Goal: Find contact information: Find contact information

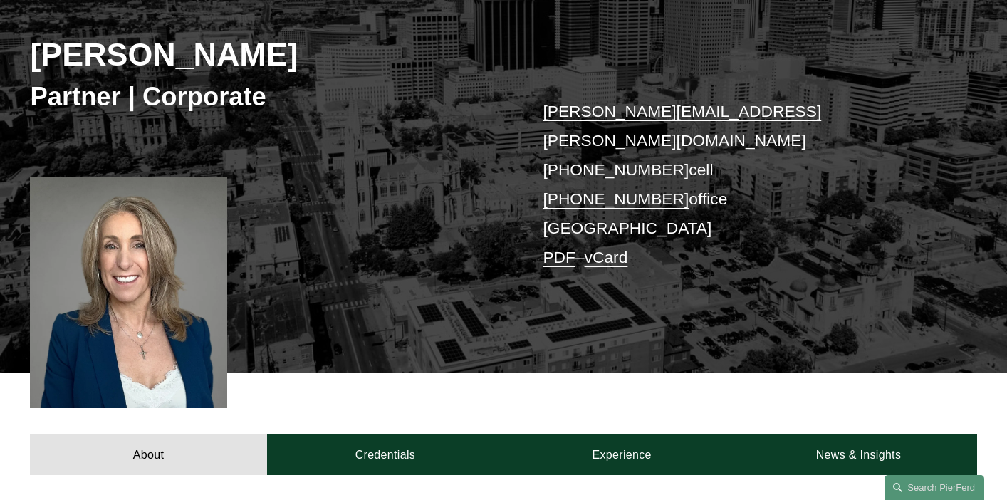
scroll to position [179, 0]
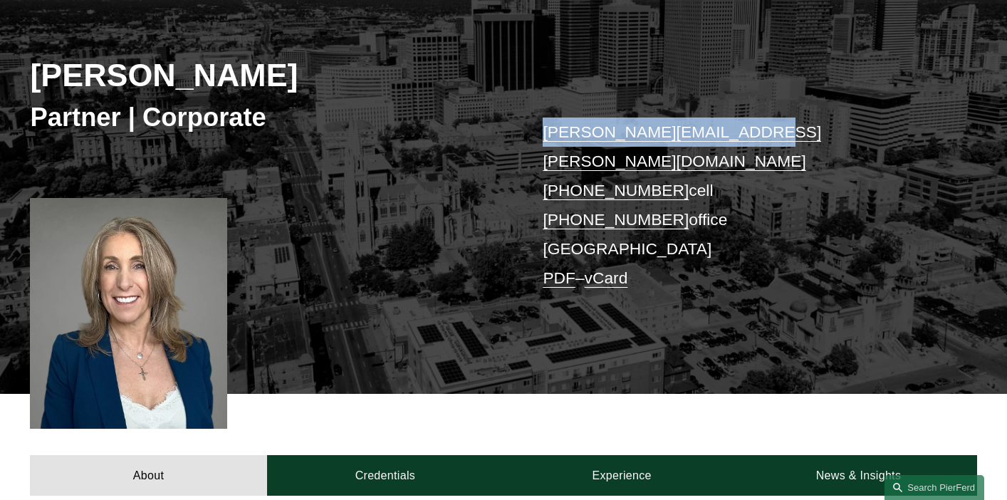
drag, startPoint x: 752, startPoint y: 131, endPoint x: 538, endPoint y: 129, distance: 214.4
click at [538, 130] on div "[PERSON_NAME] Partner | Corporate [PERSON_NAME][EMAIL_ADDRESS][PERSON_NAME][DOM…" at bounding box center [503, 184] width 1007 height 419
copy link "[PERSON_NAME][EMAIL_ADDRESS][PERSON_NAME][DOMAIN_NAME]"
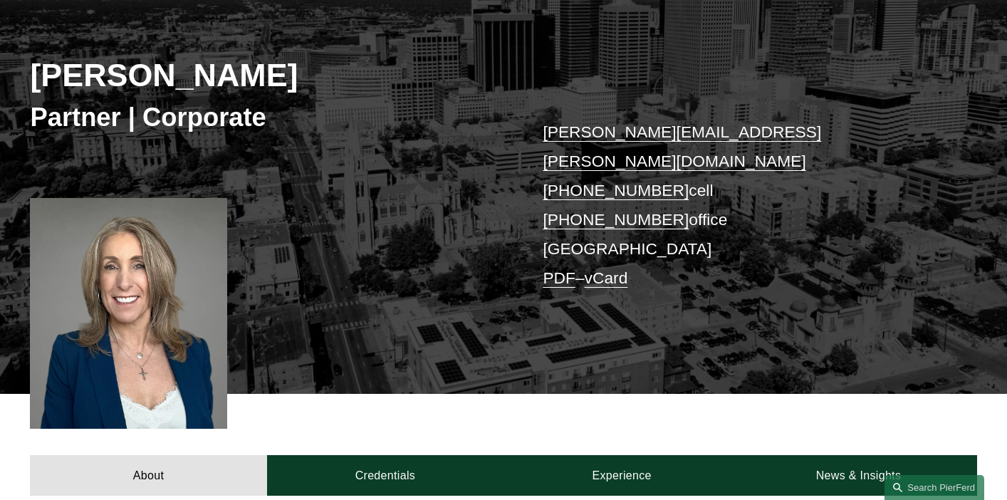
click at [170, 65] on h2 "[PERSON_NAME]" at bounding box center [267, 75] width 474 height 38
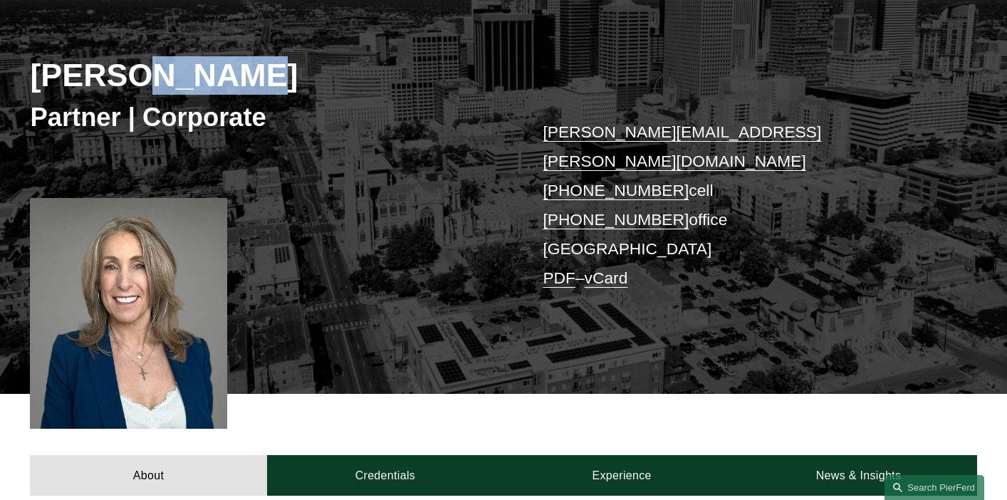
click at [170, 65] on h2 "[PERSON_NAME]" at bounding box center [267, 75] width 474 height 38
copy h2 "[PERSON_NAME]"
click at [170, 65] on h2 "[PERSON_NAME]" at bounding box center [267, 75] width 474 height 38
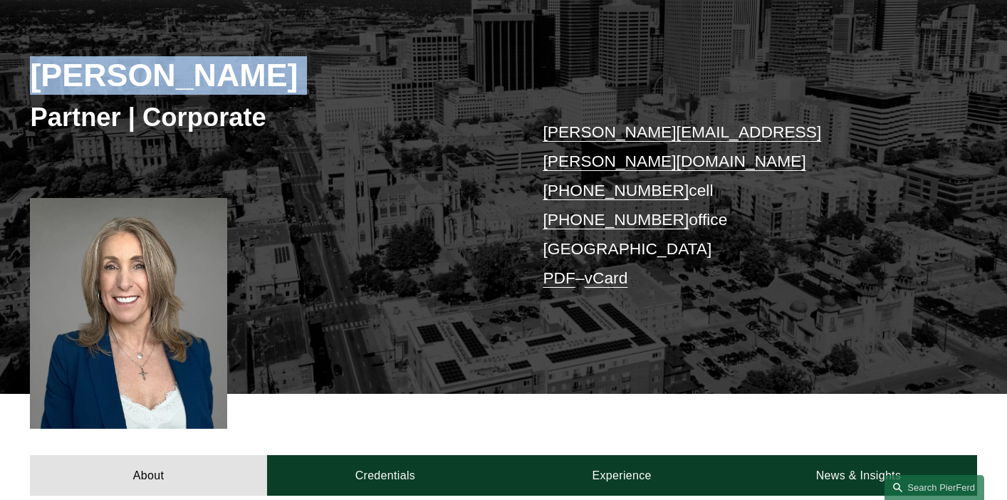
click at [170, 65] on h2 "[PERSON_NAME]" at bounding box center [267, 75] width 474 height 38
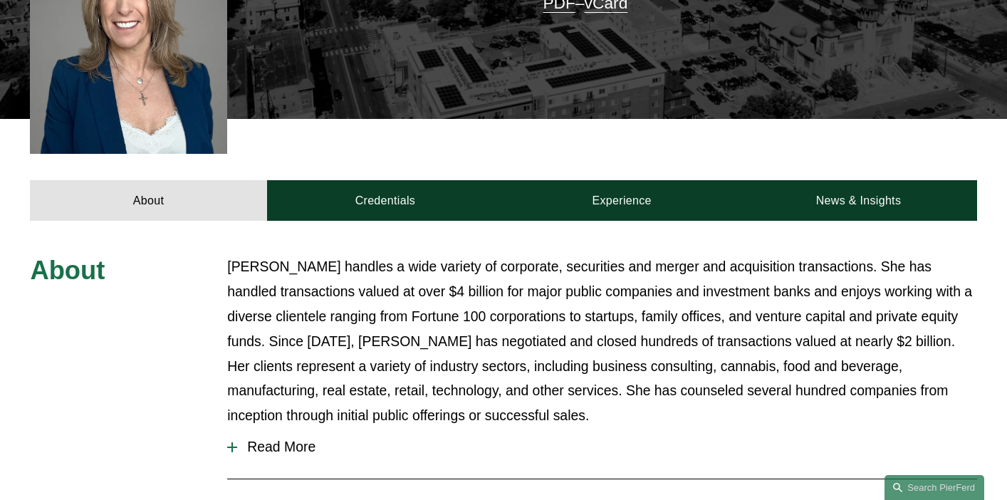
scroll to position [516, 0]
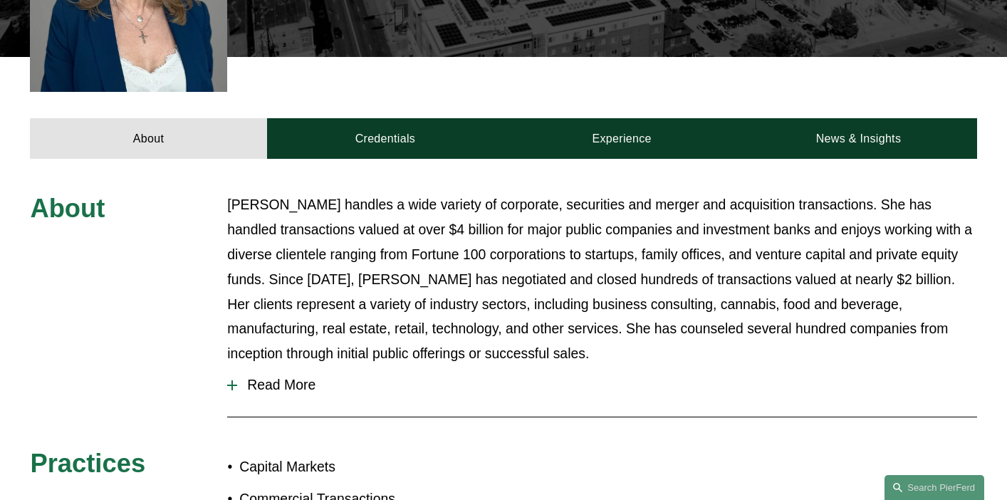
click at [264, 377] on span "Read More" at bounding box center [606, 385] width 739 height 16
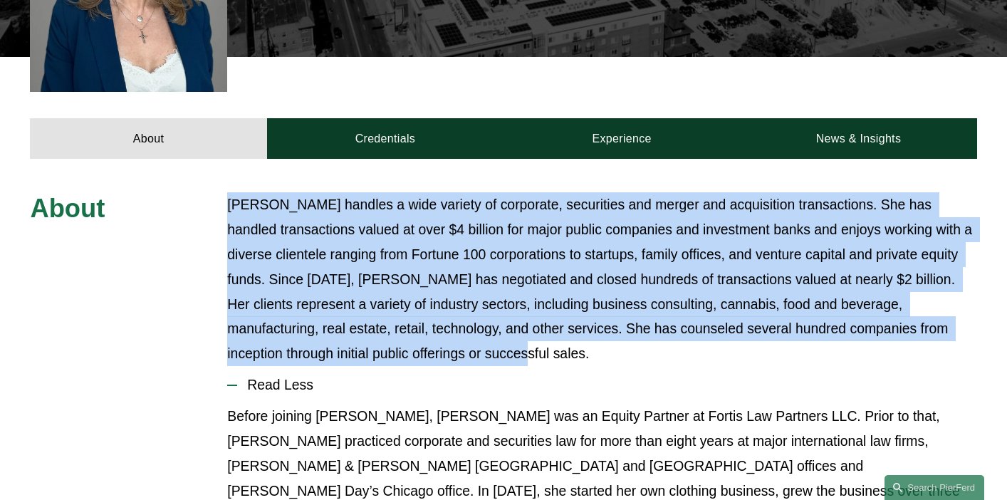
drag, startPoint x: 229, startPoint y: 176, endPoint x: 490, endPoint y: 335, distance: 305.8
click at [490, 335] on p "[PERSON_NAME] handles a wide variety of corporate, securities and merger and ac…" at bounding box center [601, 279] width 749 height 174
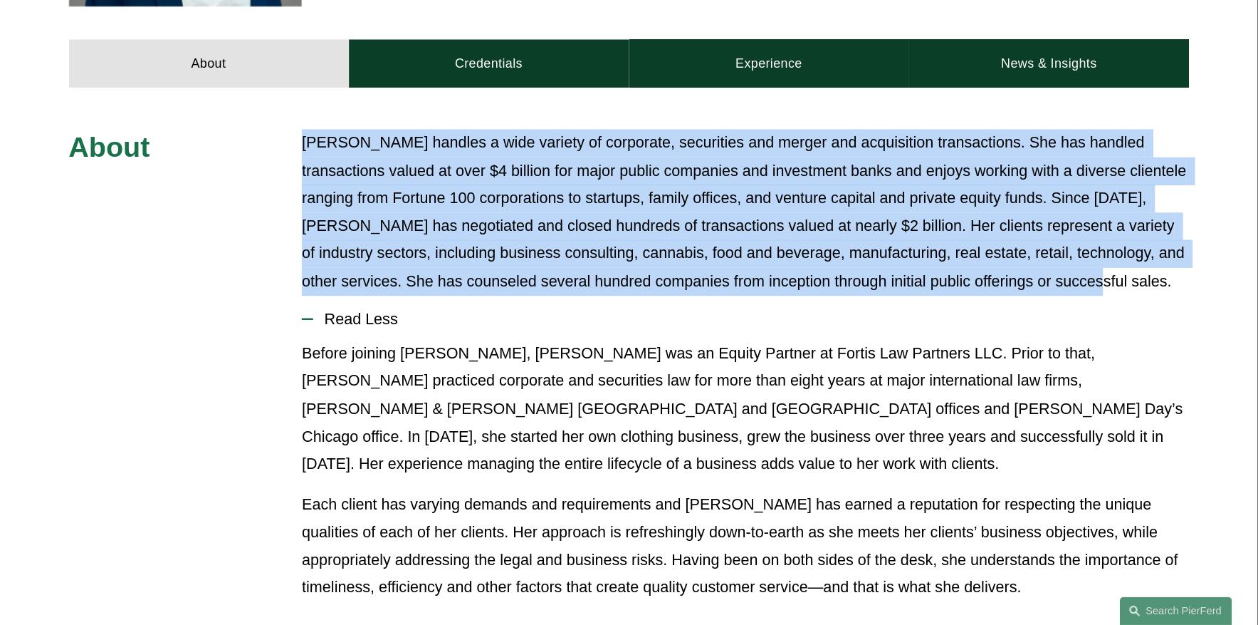
scroll to position [615, 0]
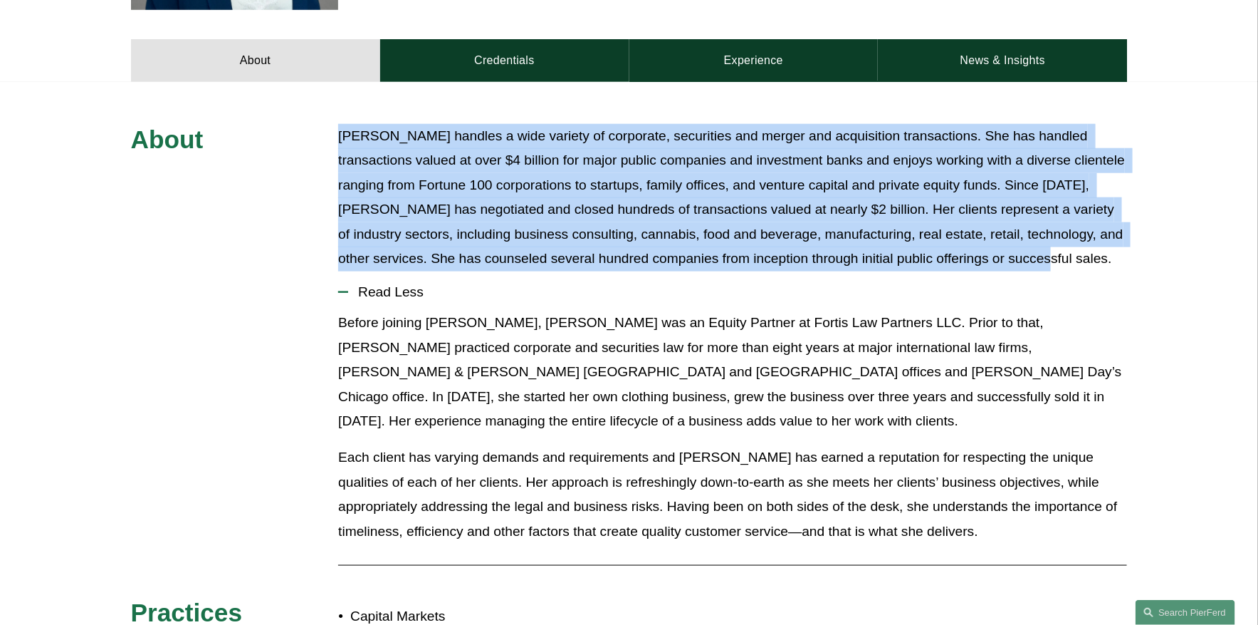
click at [538, 199] on p "[PERSON_NAME] handles a wide variety of corporate, securities and merger and ac…" at bounding box center [732, 197] width 789 height 147
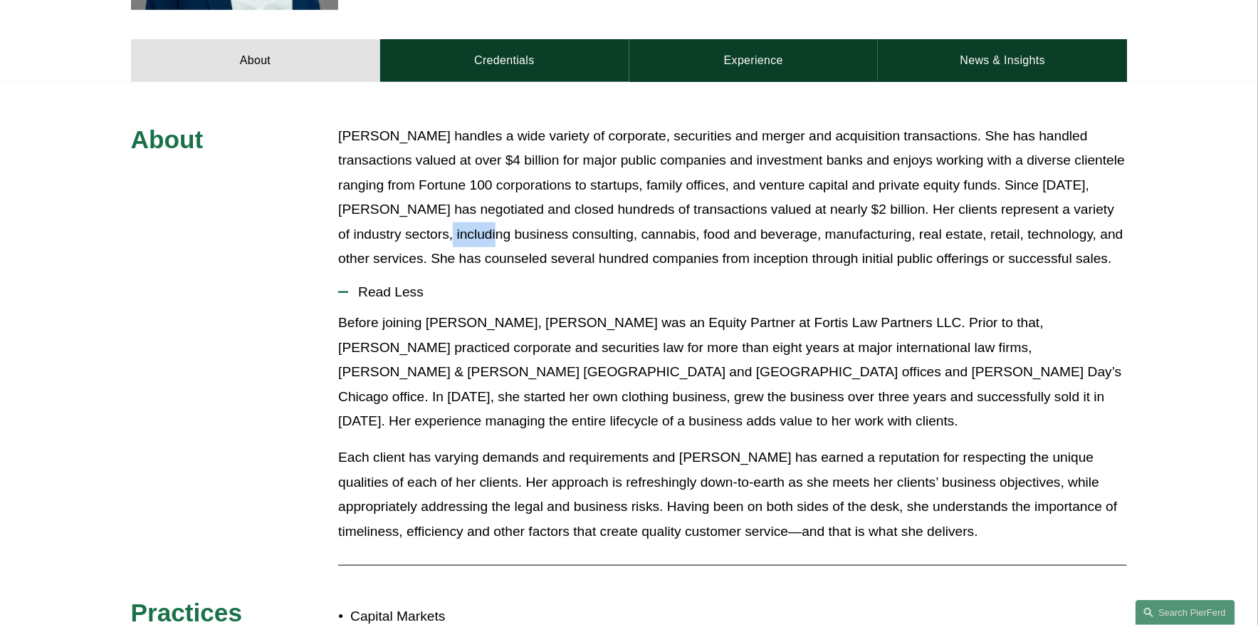
click at [538, 199] on p "[PERSON_NAME] handles a wide variety of corporate, securities and merger and ac…" at bounding box center [732, 197] width 789 height 147
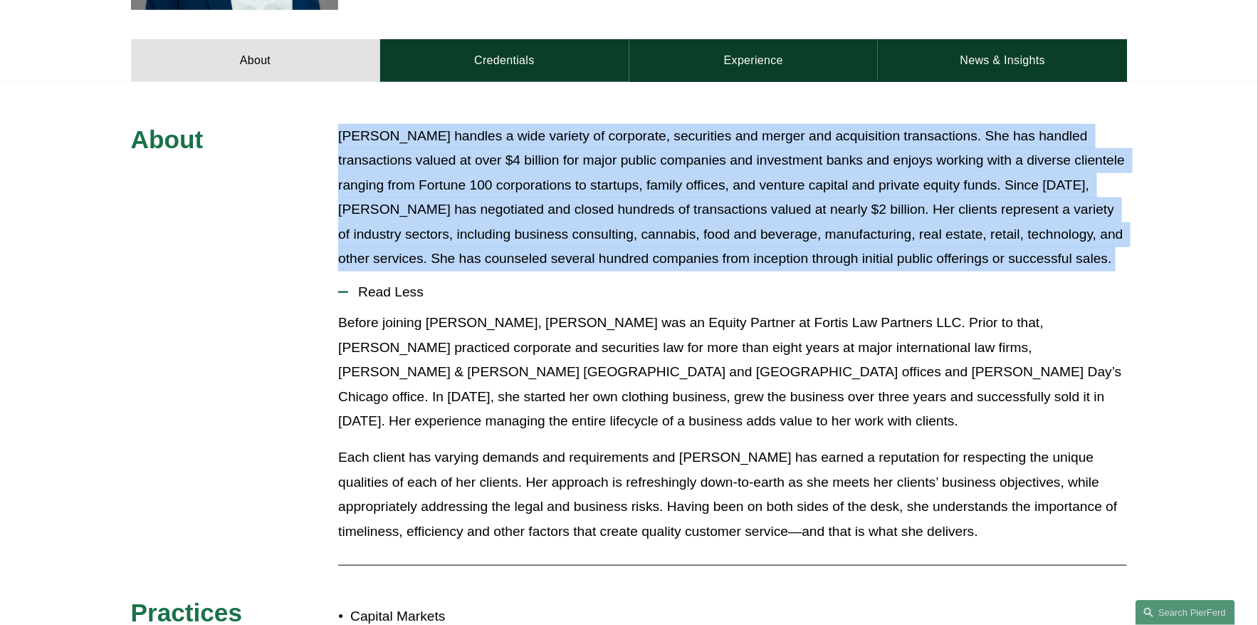
click at [538, 199] on p "[PERSON_NAME] handles a wide variety of corporate, securities and merger and ac…" at bounding box center [732, 197] width 789 height 147
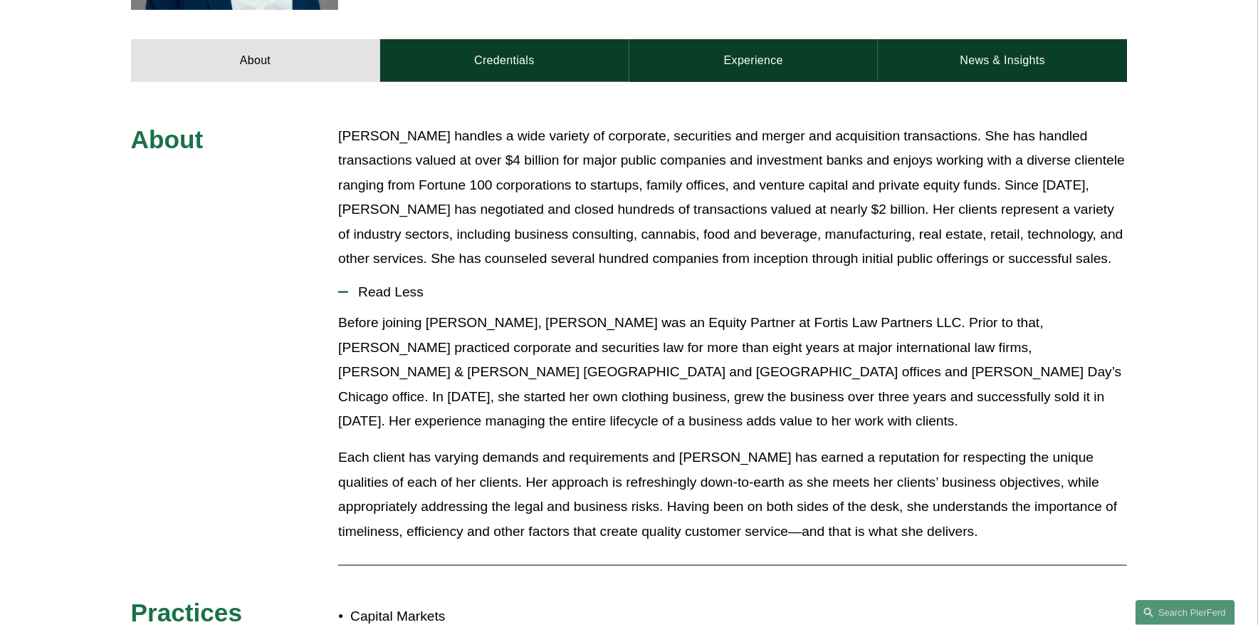
click at [430, 365] on p "Before joining [PERSON_NAME], [PERSON_NAME] was an Equity Partner at Fortis Law…" at bounding box center [732, 371] width 789 height 123
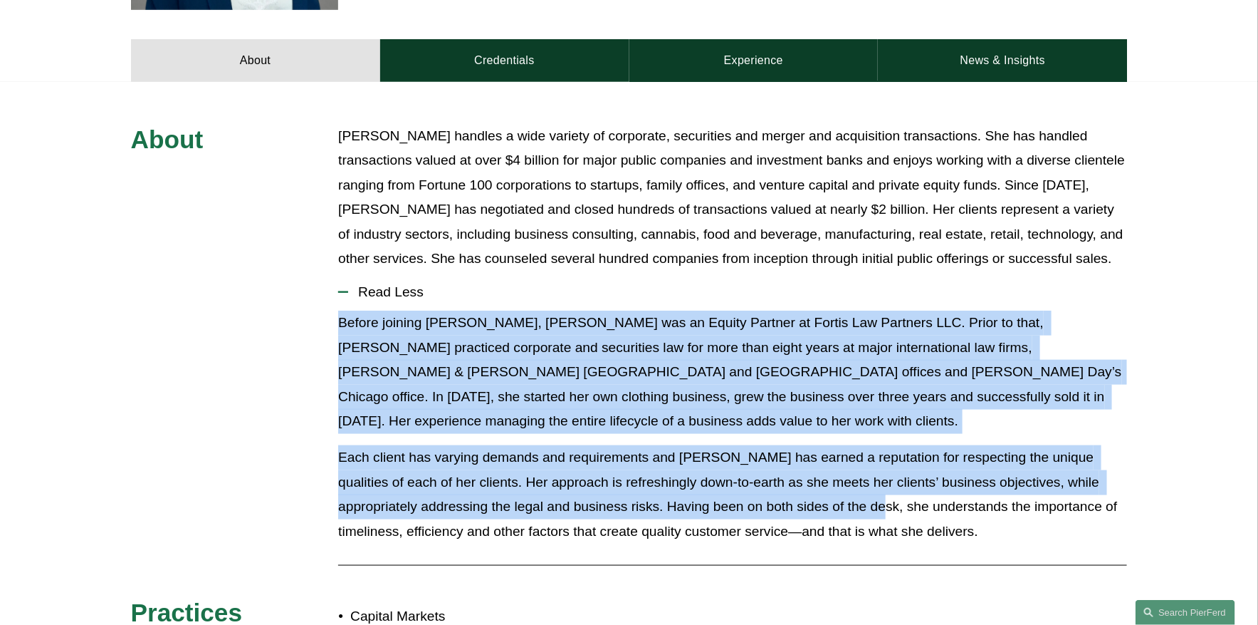
drag, startPoint x: 341, startPoint y: 304, endPoint x: 858, endPoint y: 465, distance: 541.5
click at [858, 464] on div "Before joining [PERSON_NAME], [PERSON_NAME] was an Equity Partner at Fortis Law…" at bounding box center [732, 432] width 789 height 244
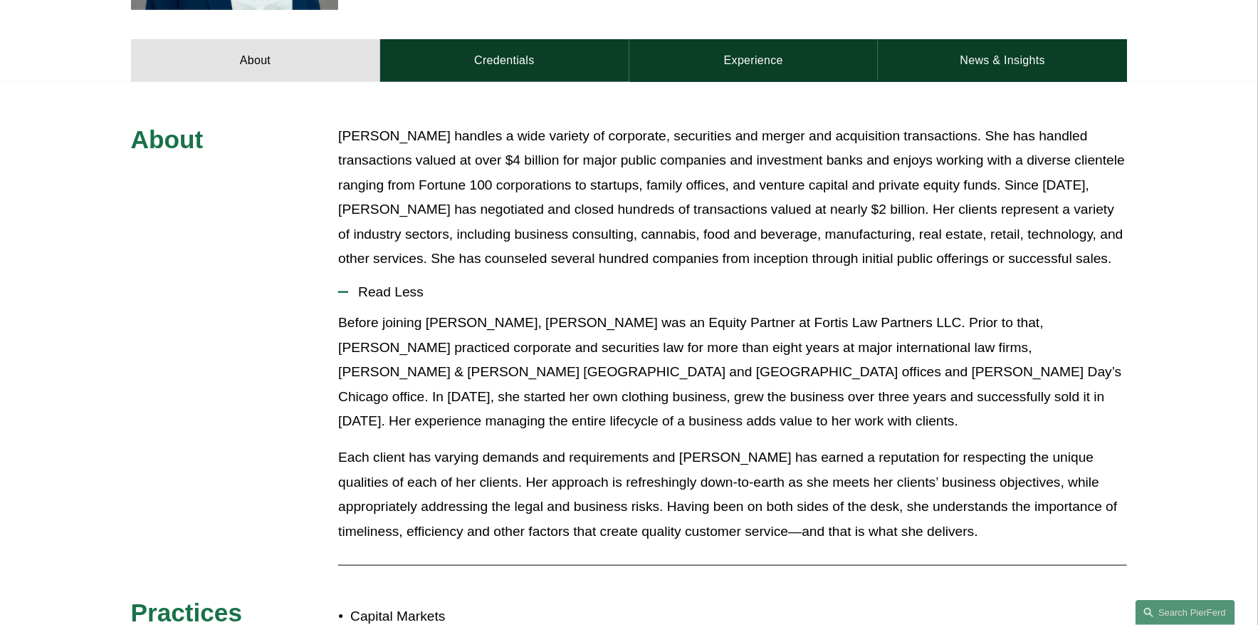
click at [858, 465] on p "Each client has varying demands and requirements and [PERSON_NAME] has earned a…" at bounding box center [732, 494] width 789 height 98
click at [1006, 209] on p "[PERSON_NAME] handles a wide variety of corporate, securities and merger and ac…" at bounding box center [732, 197] width 789 height 147
click at [1006, 211] on p "[PERSON_NAME] handles a wide variety of corporate, securities and merger and ac…" at bounding box center [732, 197] width 789 height 147
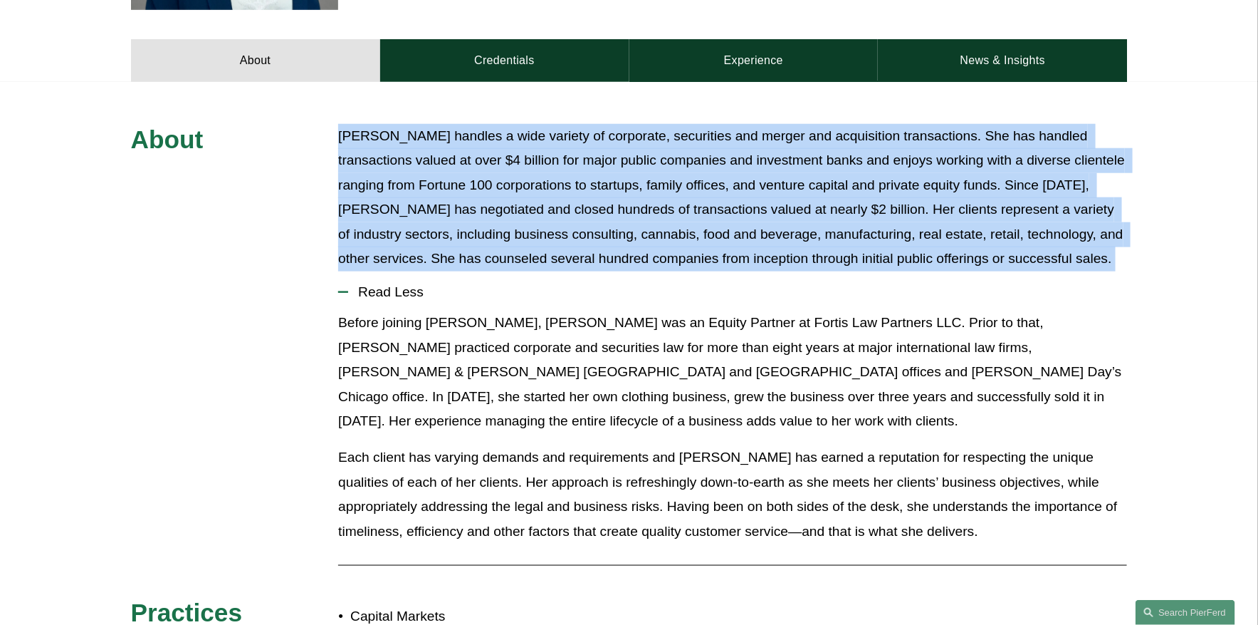
click at [1006, 211] on p "[PERSON_NAME] handles a wide variety of corporate, securities and merger and ac…" at bounding box center [732, 197] width 789 height 147
copy div "[PERSON_NAME] handles a wide variety of corporate, securities and merger and ac…"
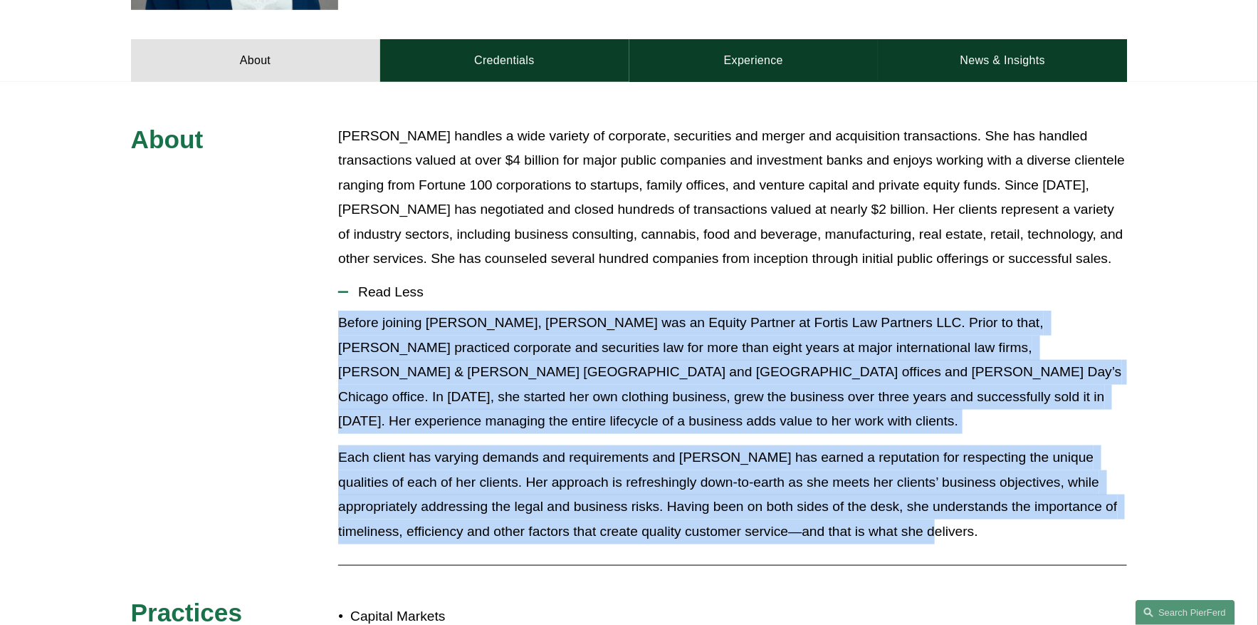
drag, startPoint x: 335, startPoint y: 301, endPoint x: 930, endPoint y: 497, distance: 626.0
click at [930, 497] on div "About [PERSON_NAME] handles a wide variety of corporate, securities and merger …" at bounding box center [629, 478] width 1258 height 709
copy div "Before joining [PERSON_NAME], [PERSON_NAME] was an Equity Partner at Fortis Law…"
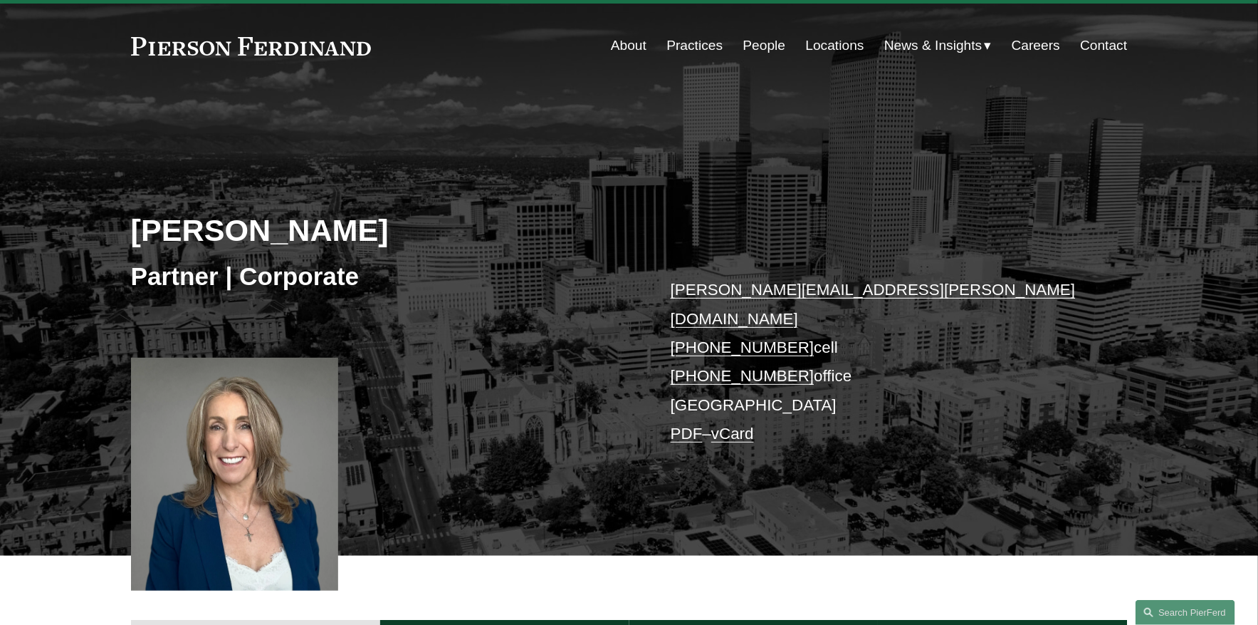
scroll to position [60, 0]
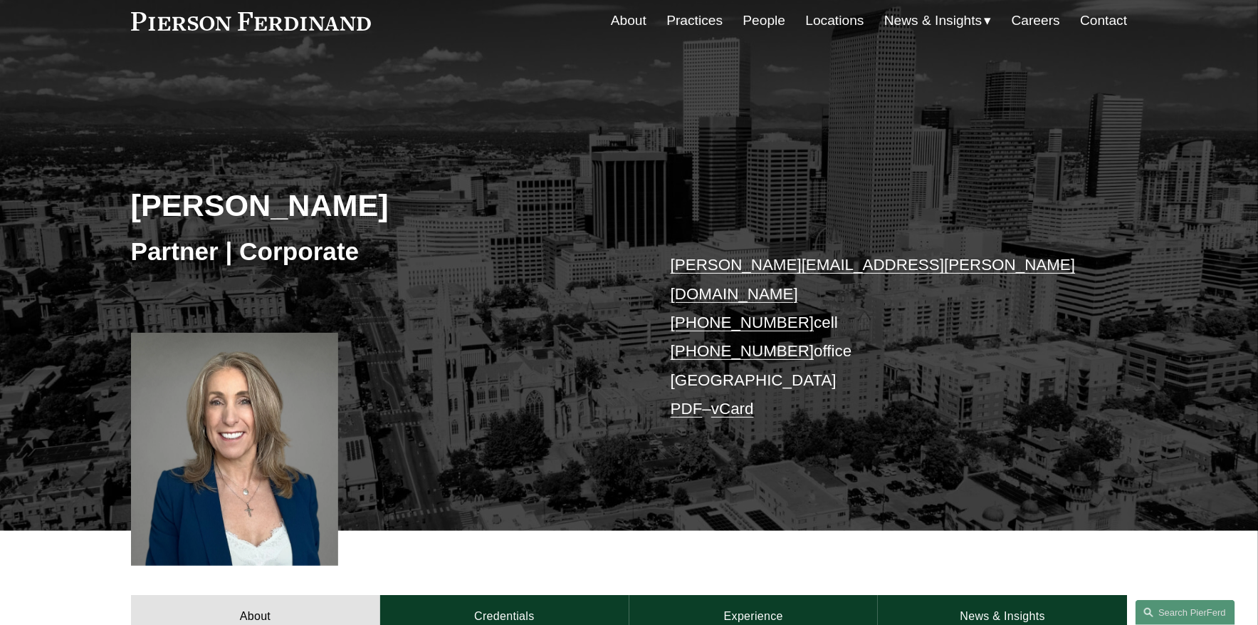
click at [310, 254] on h3 "Partner | Corporate" at bounding box center [380, 251] width 498 height 31
click at [310, 253] on h3 "Partner | Corporate" at bounding box center [380, 251] width 498 height 31
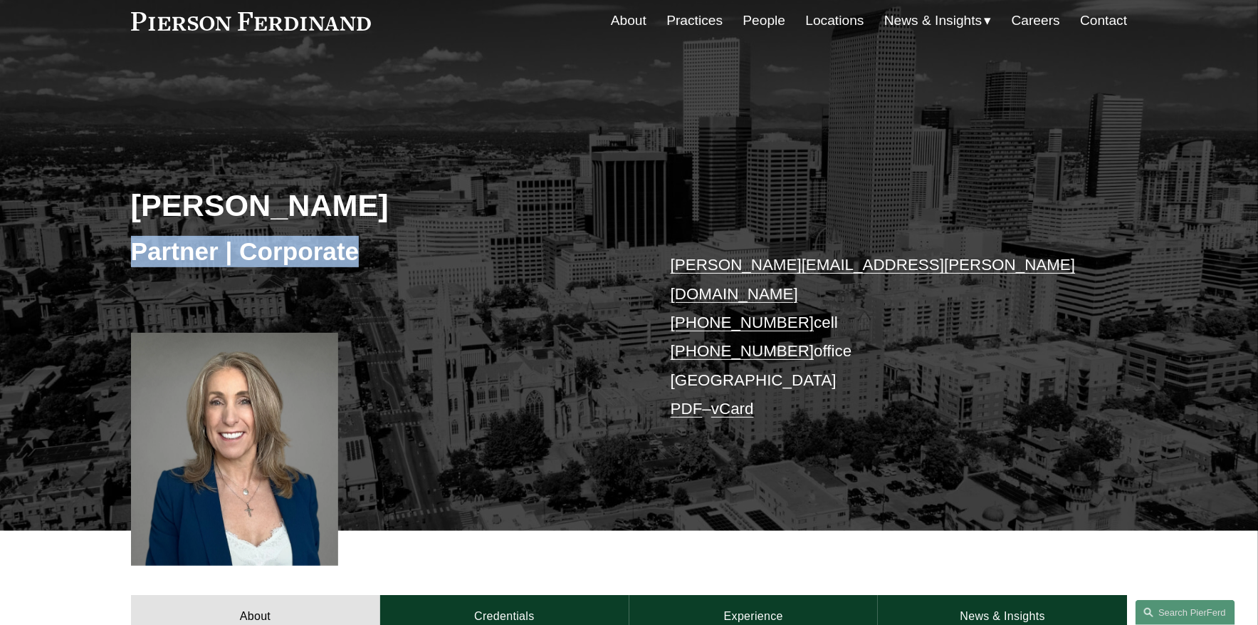
click at [310, 253] on h3 "Partner | Corporate" at bounding box center [380, 251] width 498 height 31
copy div "Partner | Corporate"
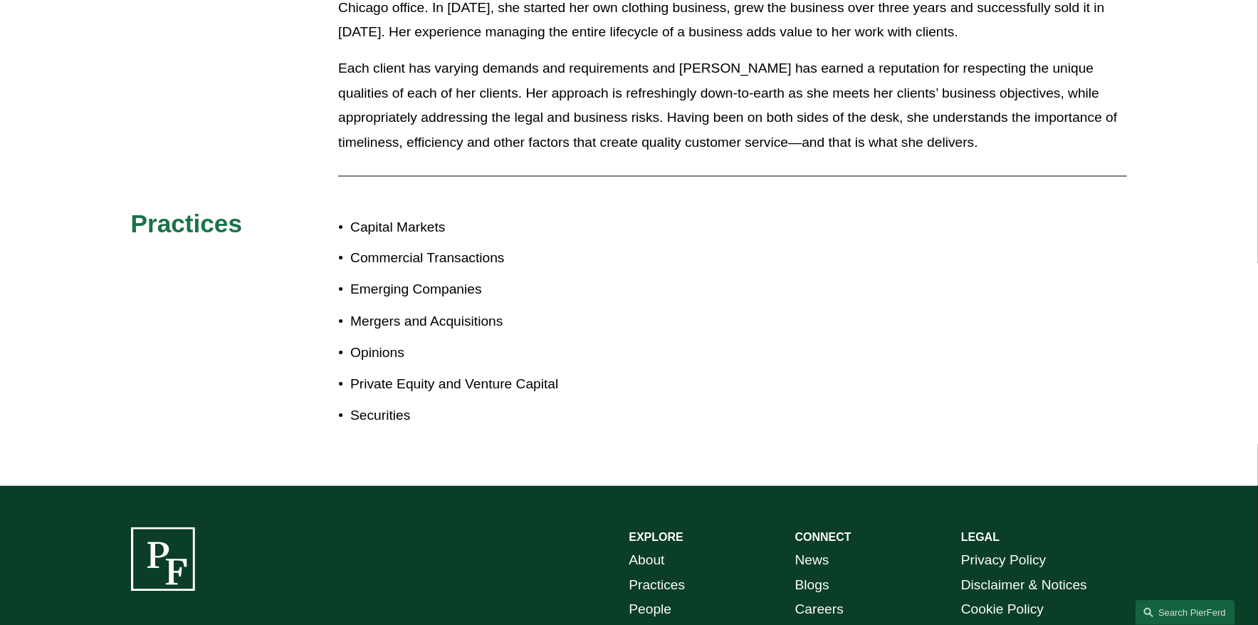
scroll to position [1137, 0]
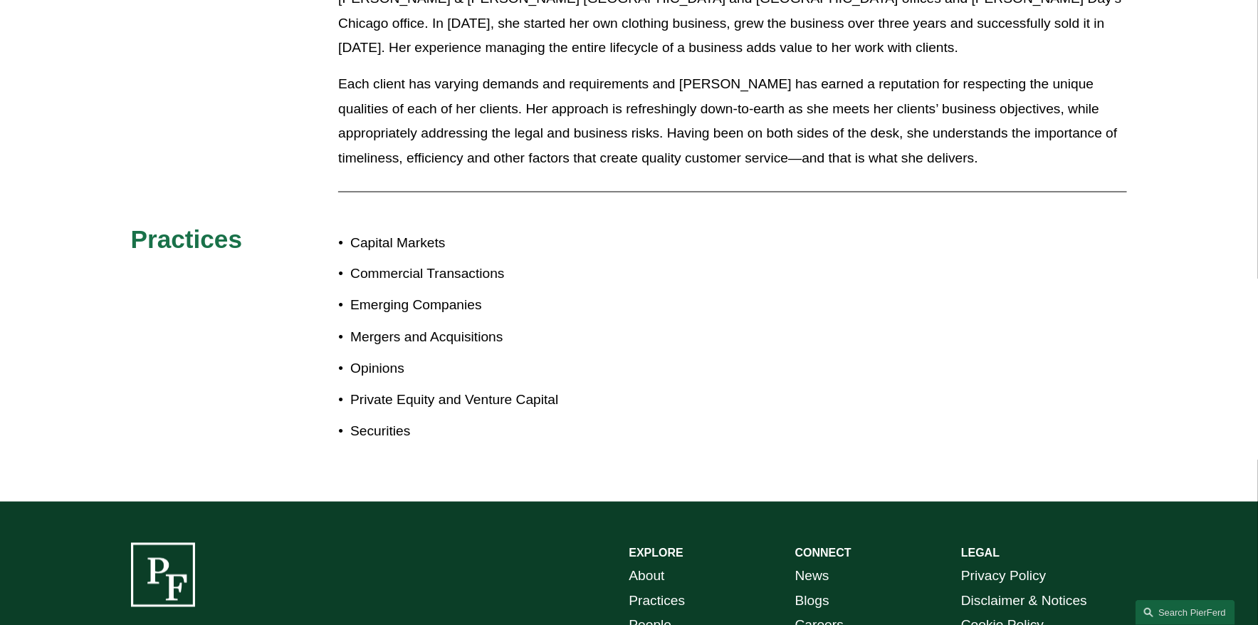
scroll to position [739, 0]
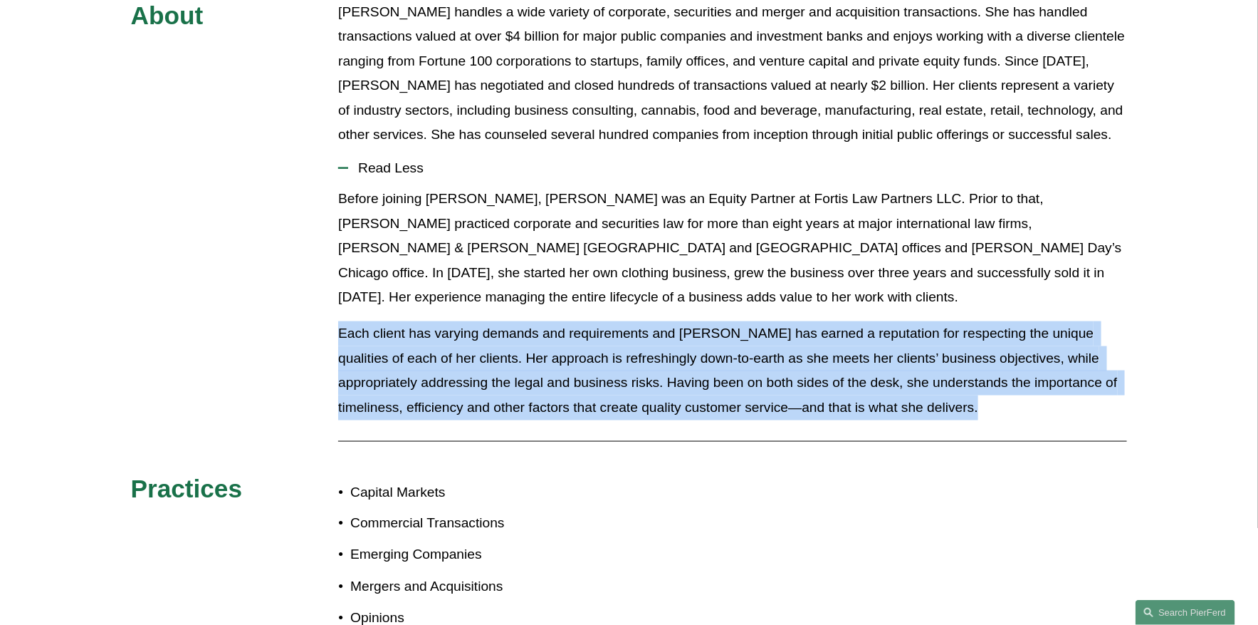
drag, startPoint x: 612, startPoint y: 273, endPoint x: 612, endPoint y: 414, distance: 141.0
click at [612, 412] on div "About [PERSON_NAME] handles a wide variety of corporate, securities and merger …" at bounding box center [629, 354] width 1258 height 709
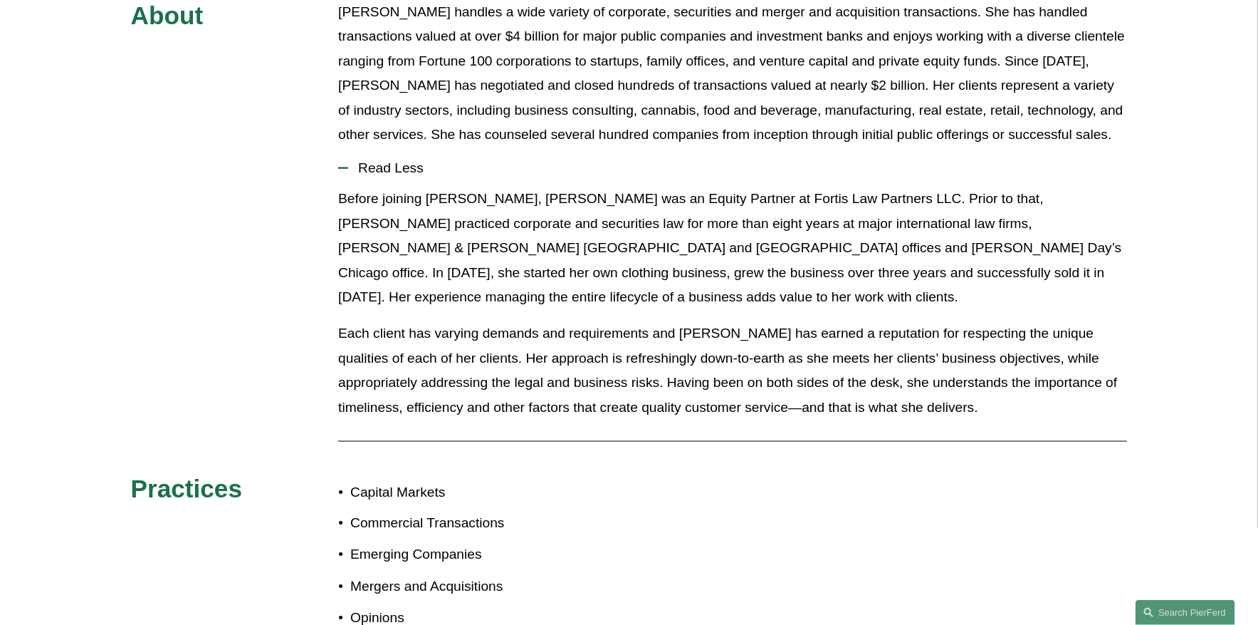
click at [612, 414] on div "About [PERSON_NAME] handles a wide variety of corporate, securities and merger …" at bounding box center [629, 354] width 1258 height 709
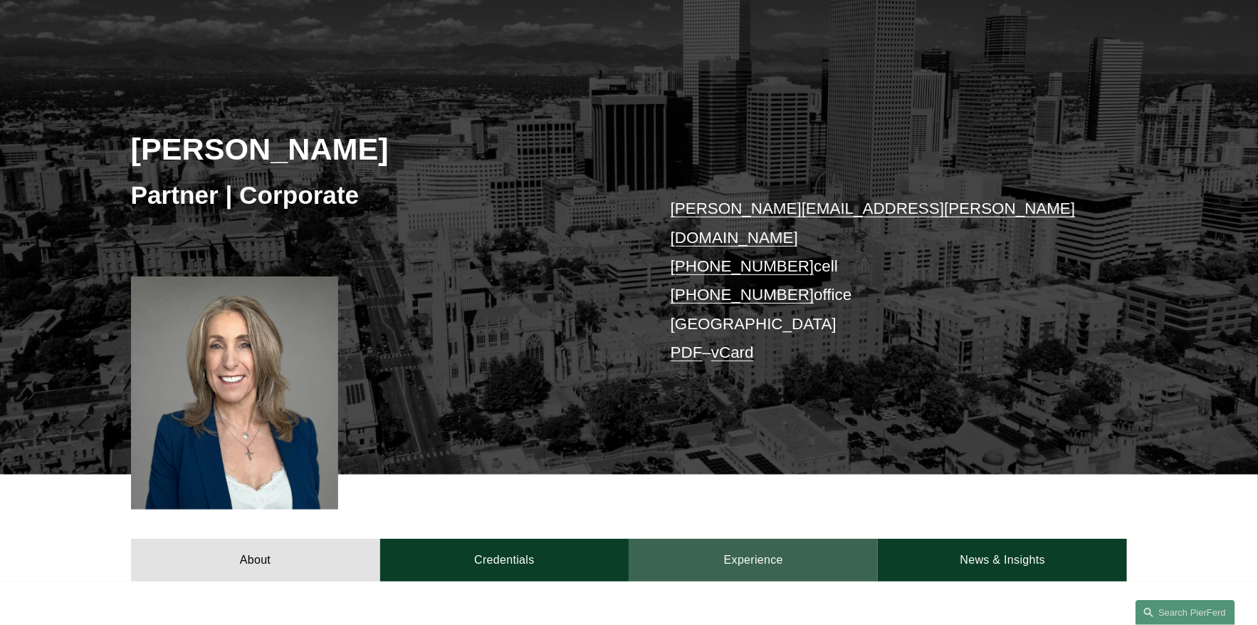
scroll to position [117, 0]
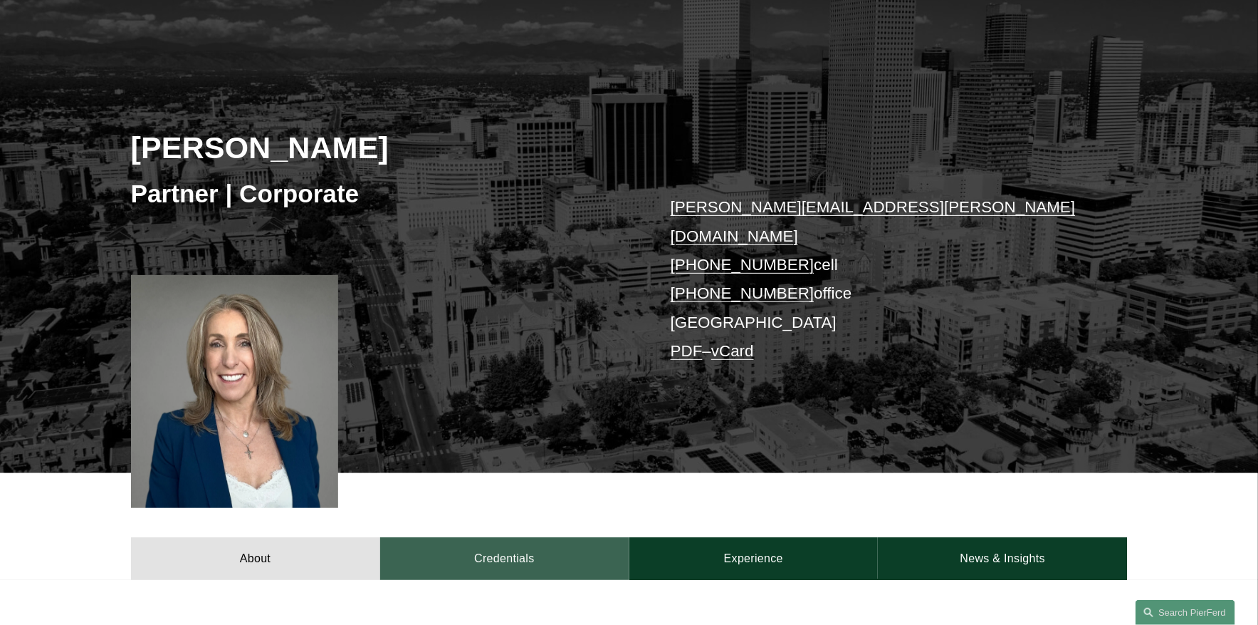
click at [574, 499] on link "Credentials" at bounding box center [504, 558] width 249 height 43
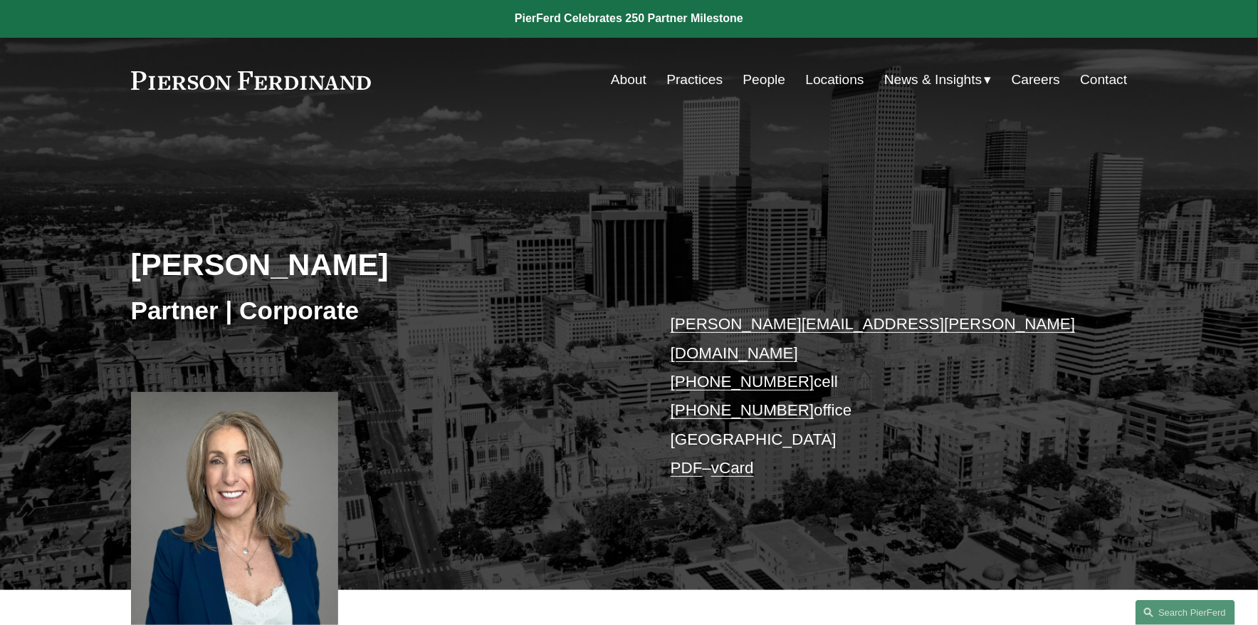
scroll to position [0, 0]
